Goal: Task Accomplishment & Management: Manage account settings

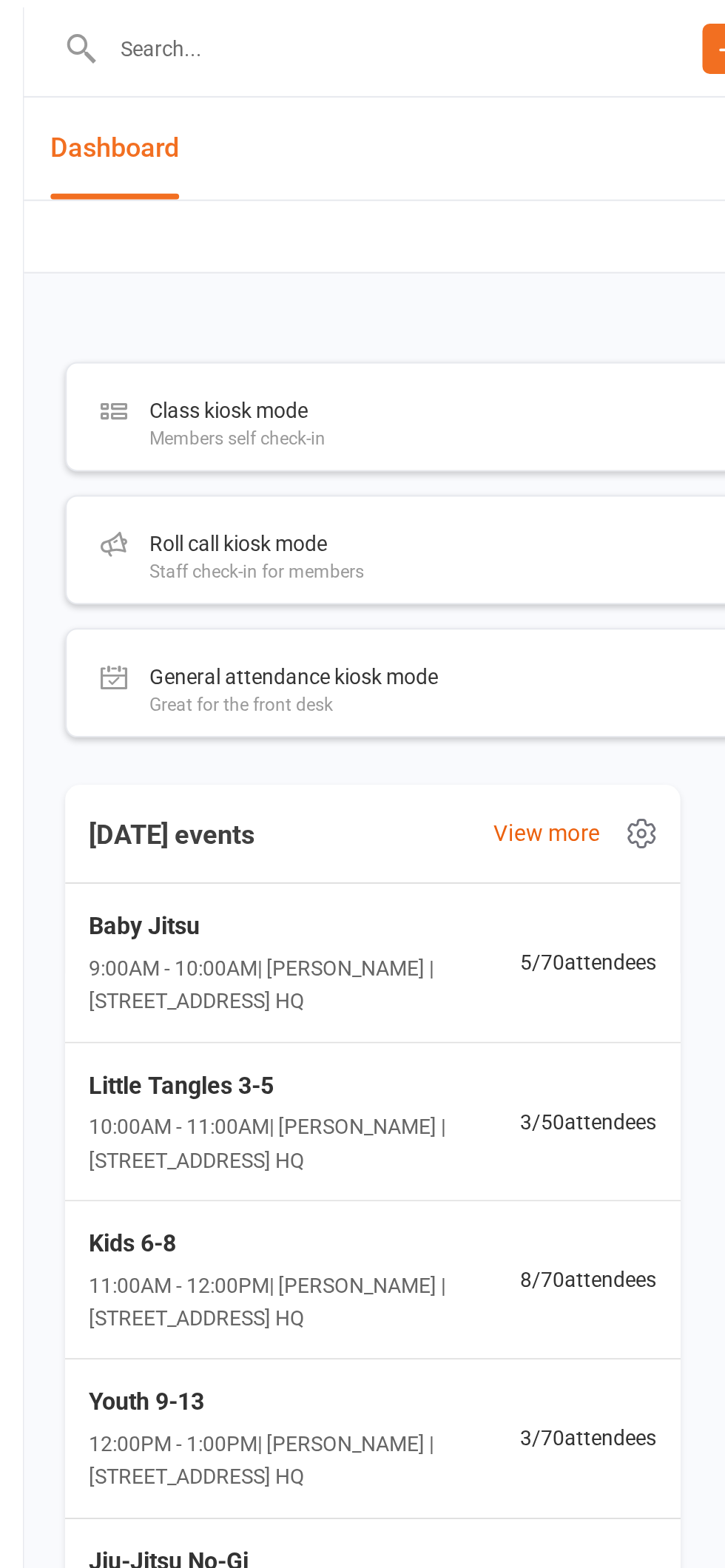
click at [185, 17] on input "text" at bounding box center [220, 24] width 265 height 21
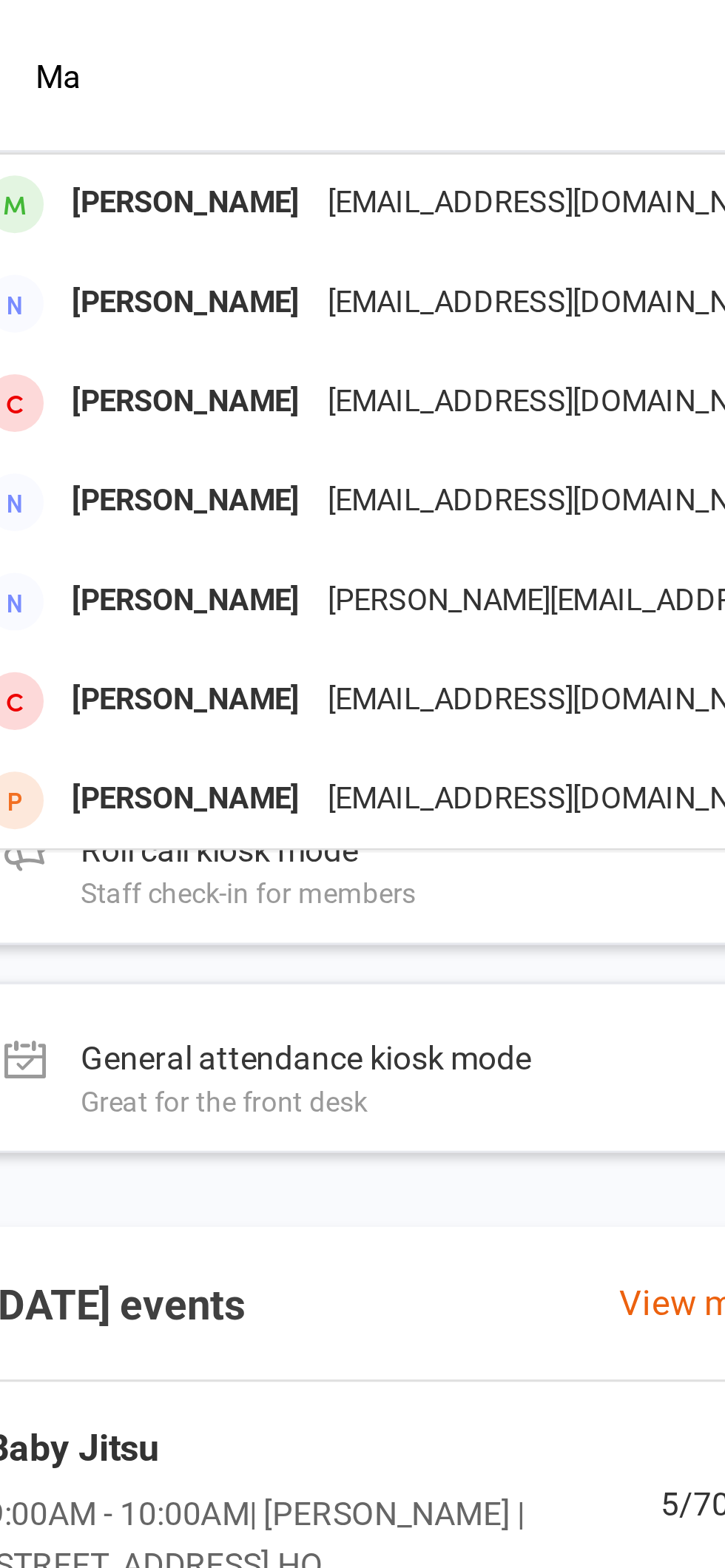
type input "M"
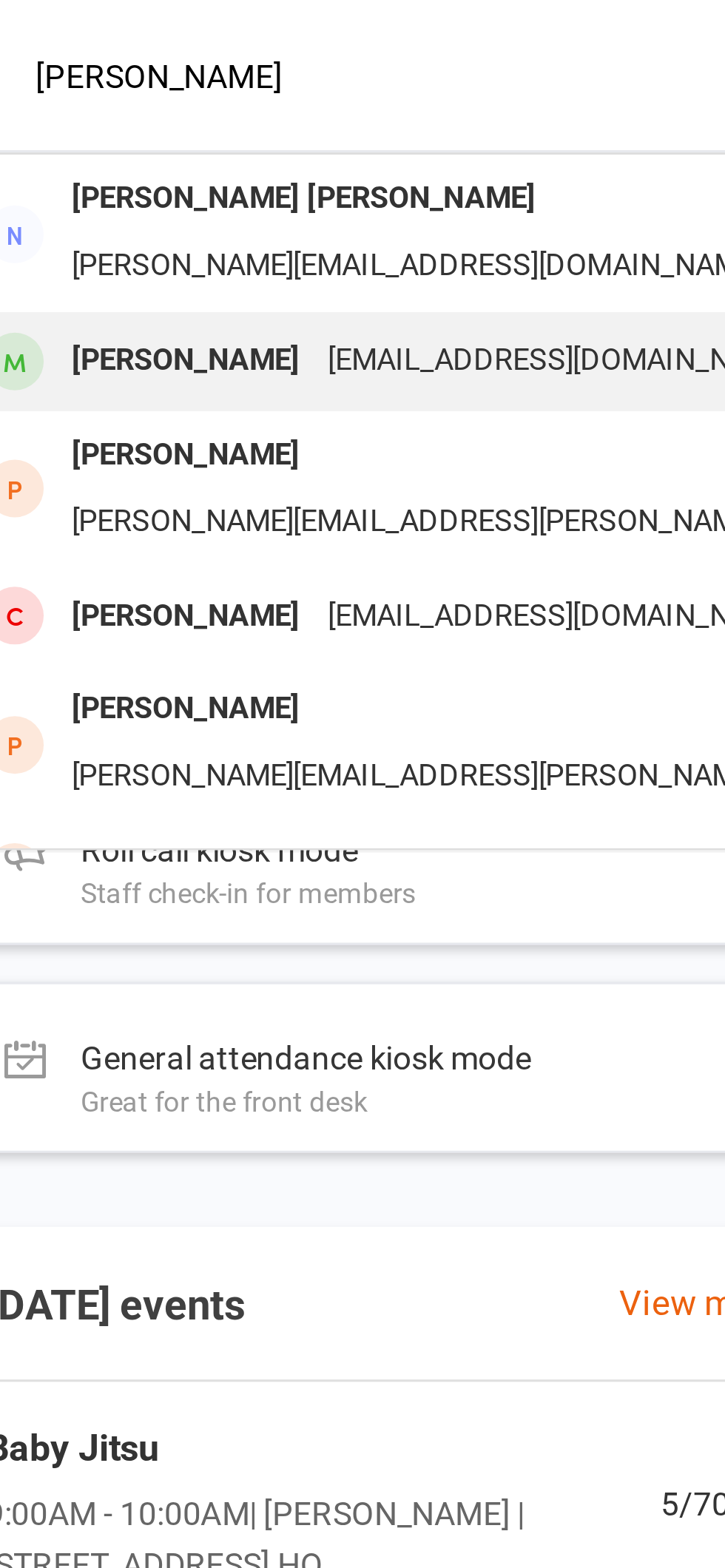
type input "[PERSON_NAME]"
click at [281, 105] on div "[EMAIL_ADDRESS][DOMAIN_NAME]" at bounding box center [267, 116] width 159 height 22
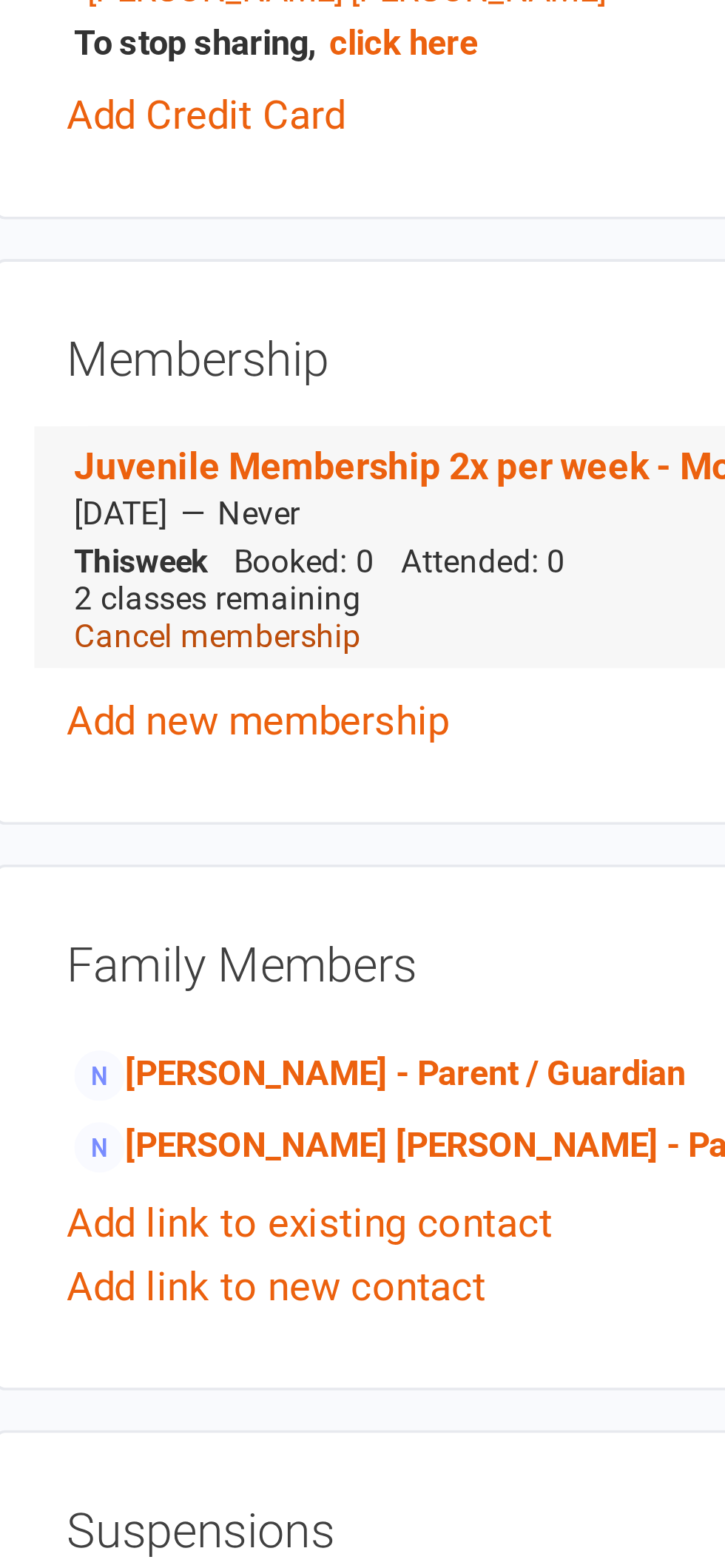
click at [154, 830] on link "Cancel membership" at bounding box center [133, 831] width 80 height 10
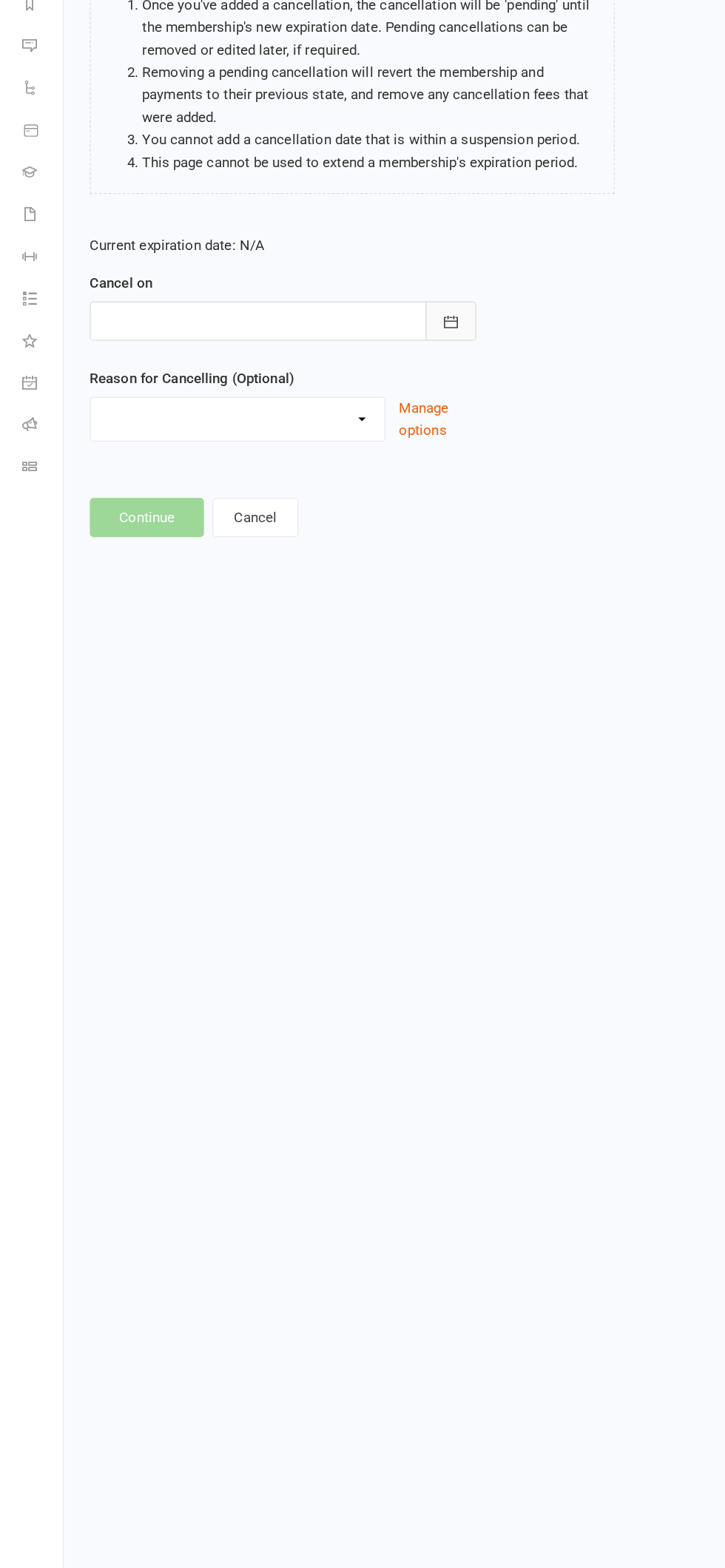
click at [372, 464] on button "button" at bounding box center [357, 474] width 40 height 31
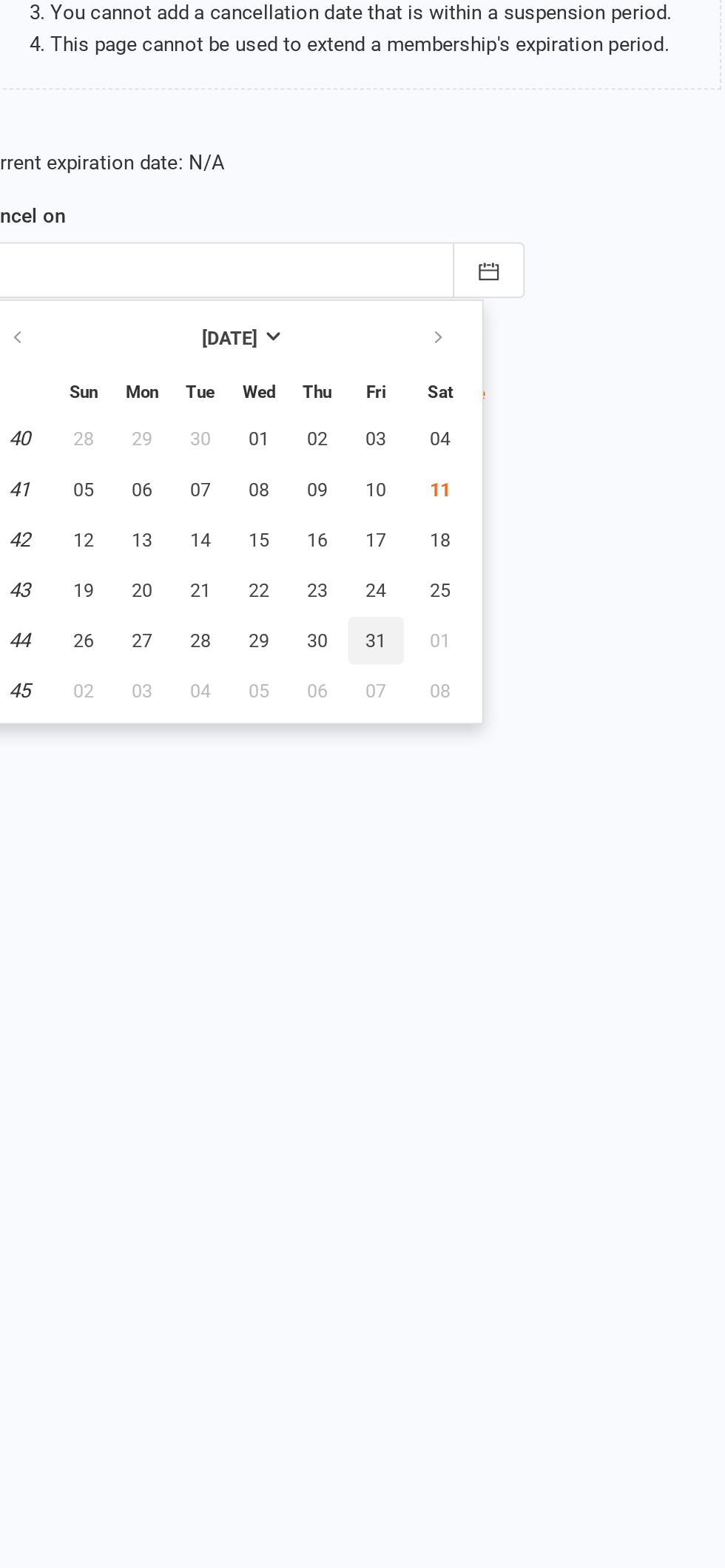
click at [292, 679] on span "31" at bounding box center [293, 681] width 12 height 12
type input "[DATE]"
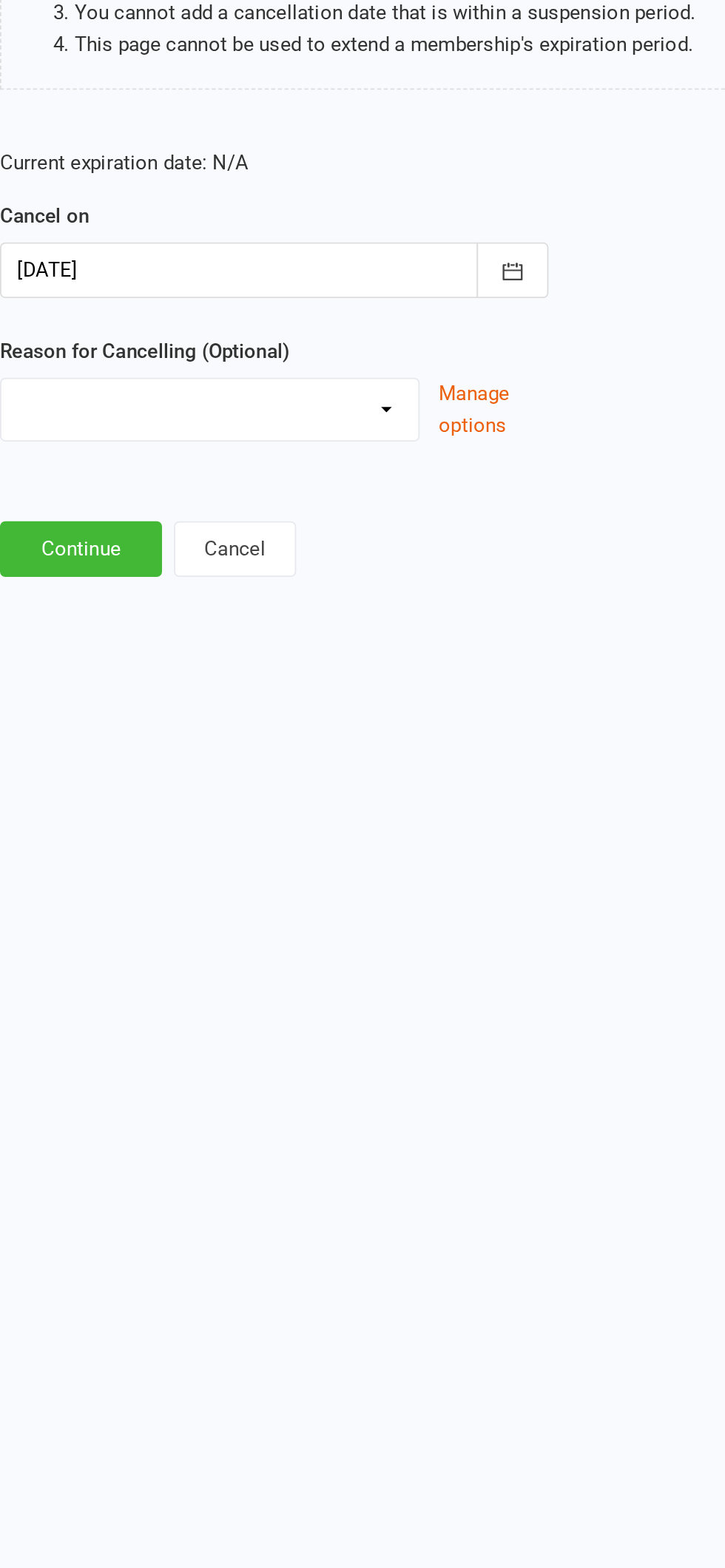
click at [258, 547] on select "Completed ETC Program Health Issues Holiday Inactivity Injury Job Related Membe…" at bounding box center [188, 551] width 232 height 30
select select "0"
click at [72, 536] on select "Completed ETC Program Health Issues Holiday Inactivity Injury Job Related Membe…" at bounding box center [188, 551] width 232 height 30
click at [144, 618] on button "Continue" at bounding box center [116, 630] width 90 height 31
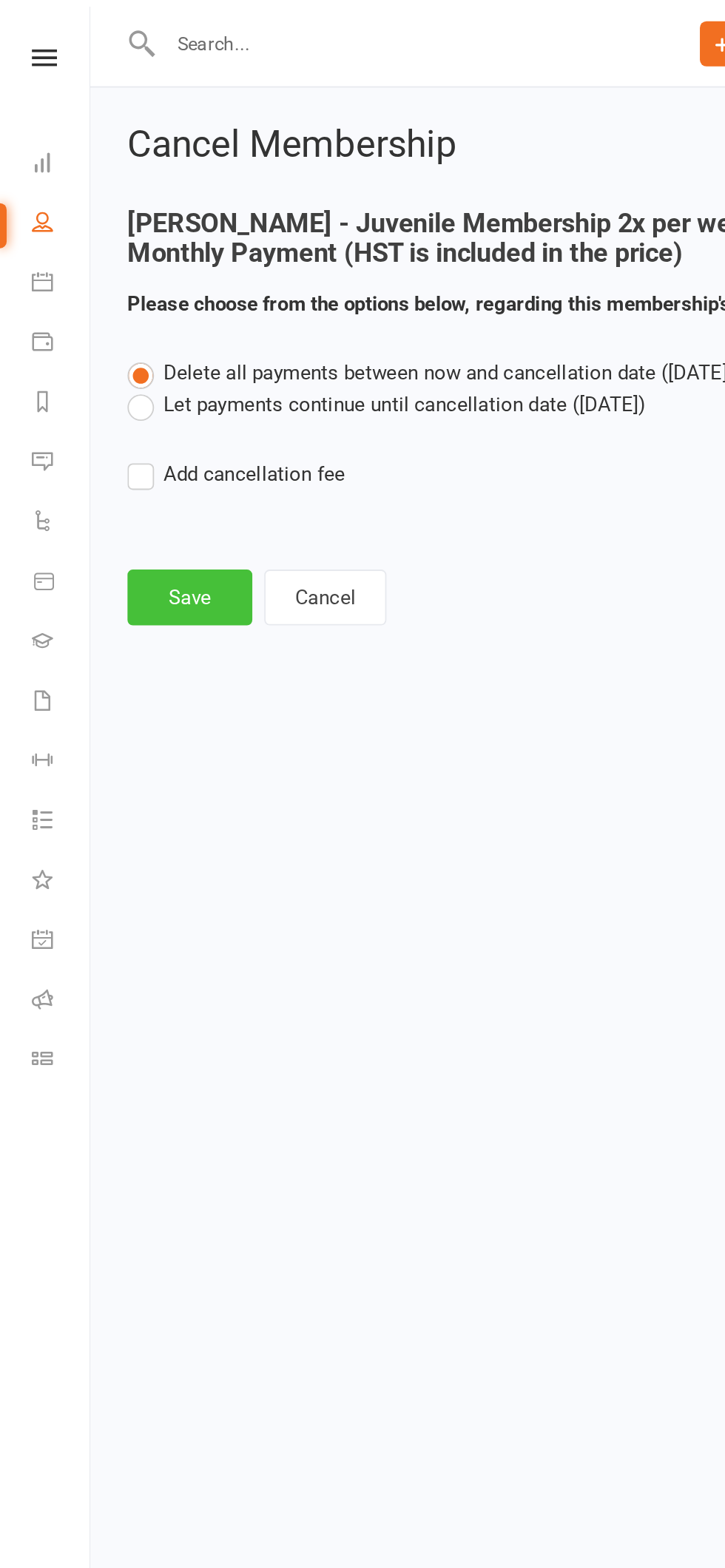
click at [110, 326] on button "Save" at bounding box center [105, 332] width 69 height 31
